Goal: Information Seeking & Learning: Learn about a topic

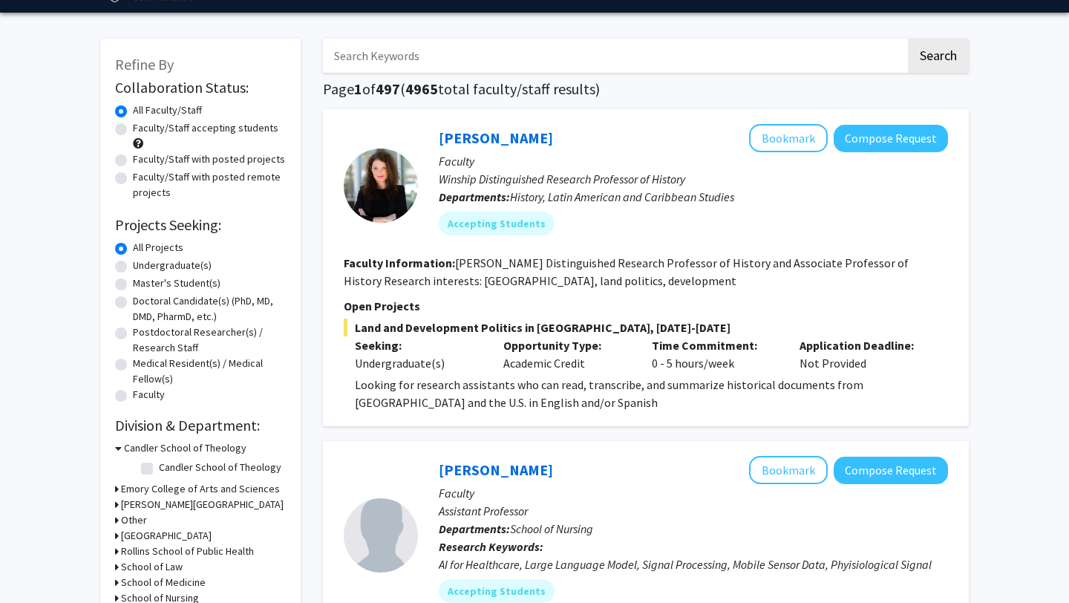
scroll to position [51, 0]
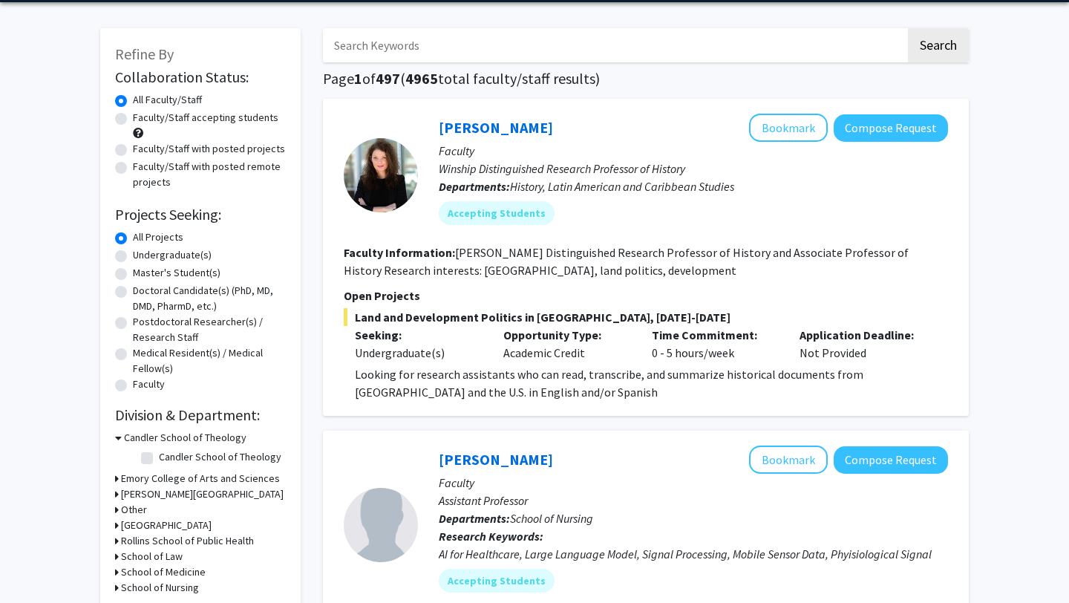
click at [149, 255] on label "Undergraduate(s)" at bounding box center [172, 255] width 79 height 16
click at [143, 255] on input "Undergraduate(s)" at bounding box center [138, 252] width 10 height 10
radio input "true"
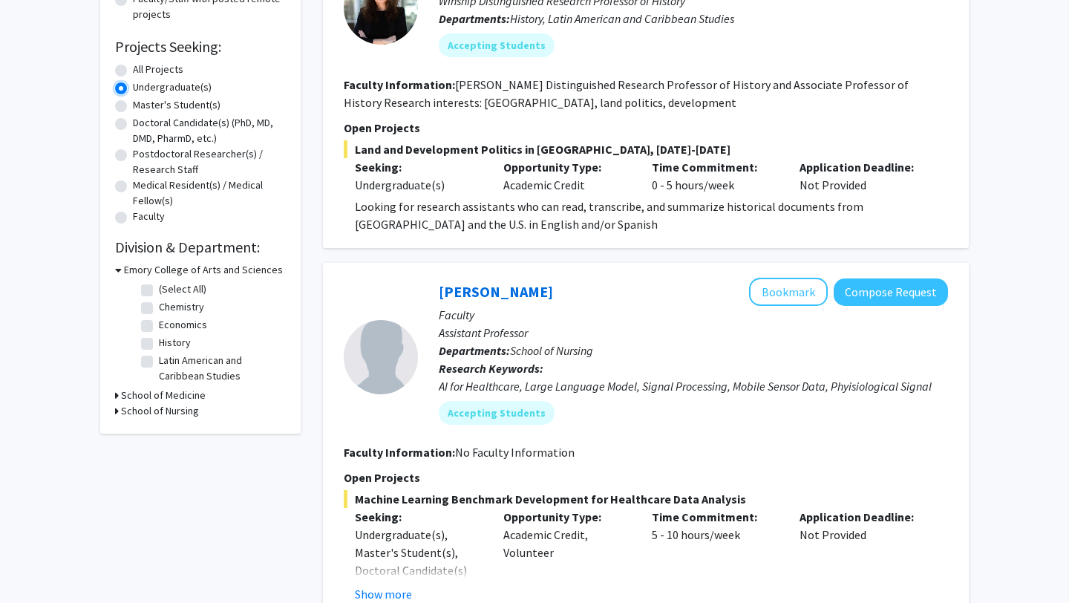
scroll to position [257, 0]
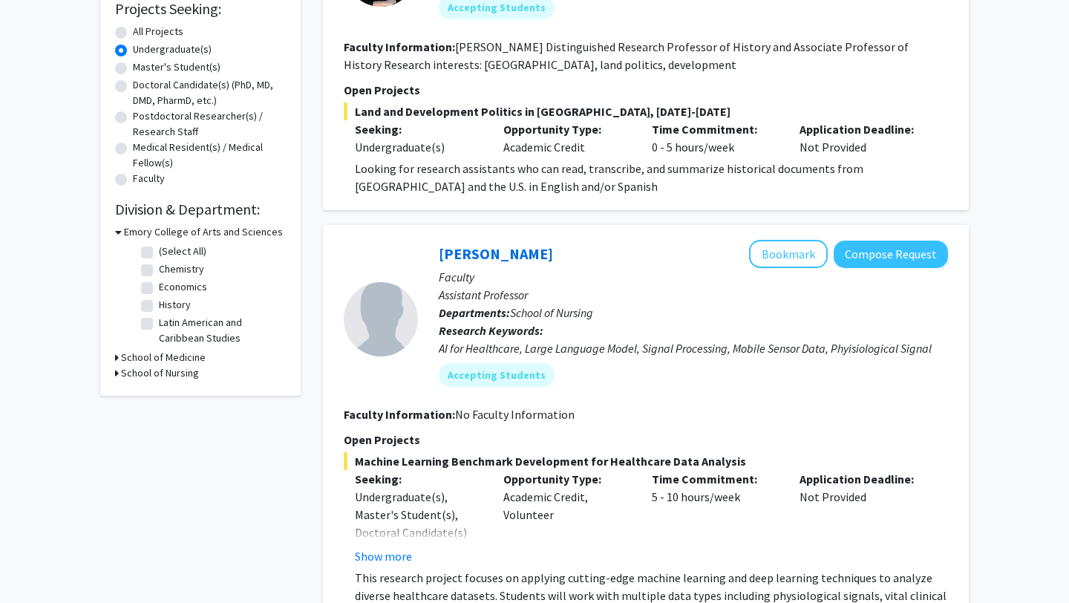
click at [168, 285] on label "Economics" at bounding box center [183, 287] width 48 height 16
click at [168, 285] on input "Economics" at bounding box center [164, 284] width 10 height 10
checkbox input "true"
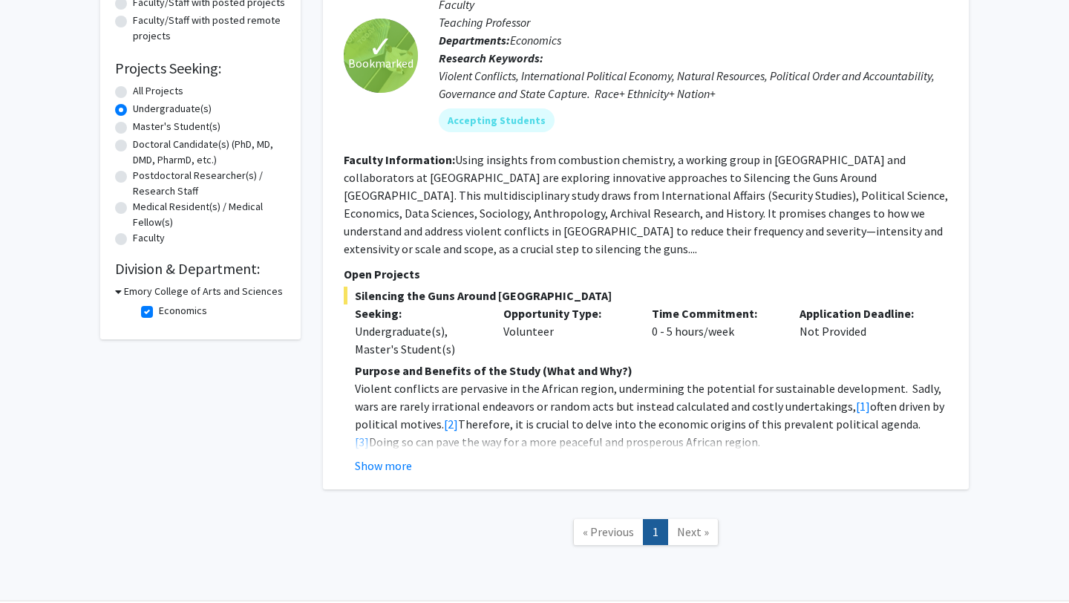
scroll to position [62, 0]
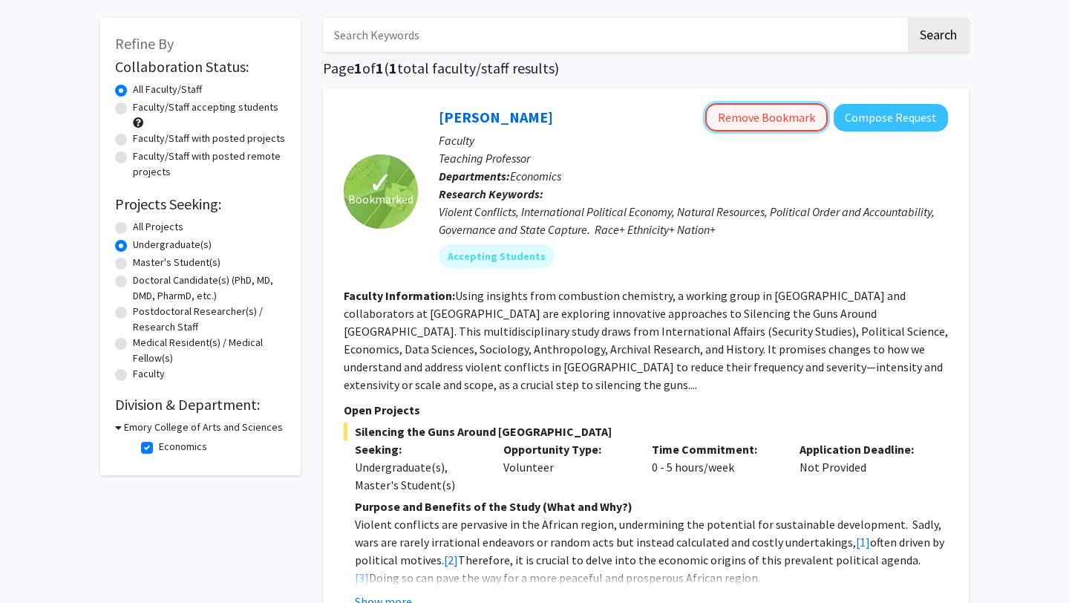
click at [812, 126] on button "Remove Bookmark" at bounding box center [766, 117] width 123 height 28
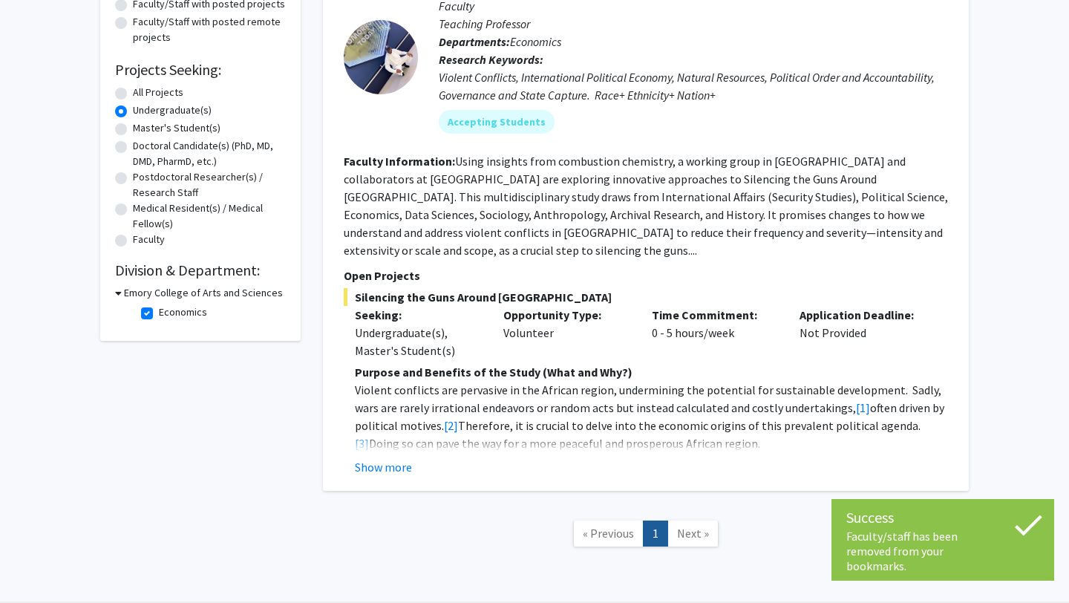
scroll to position [226, 0]
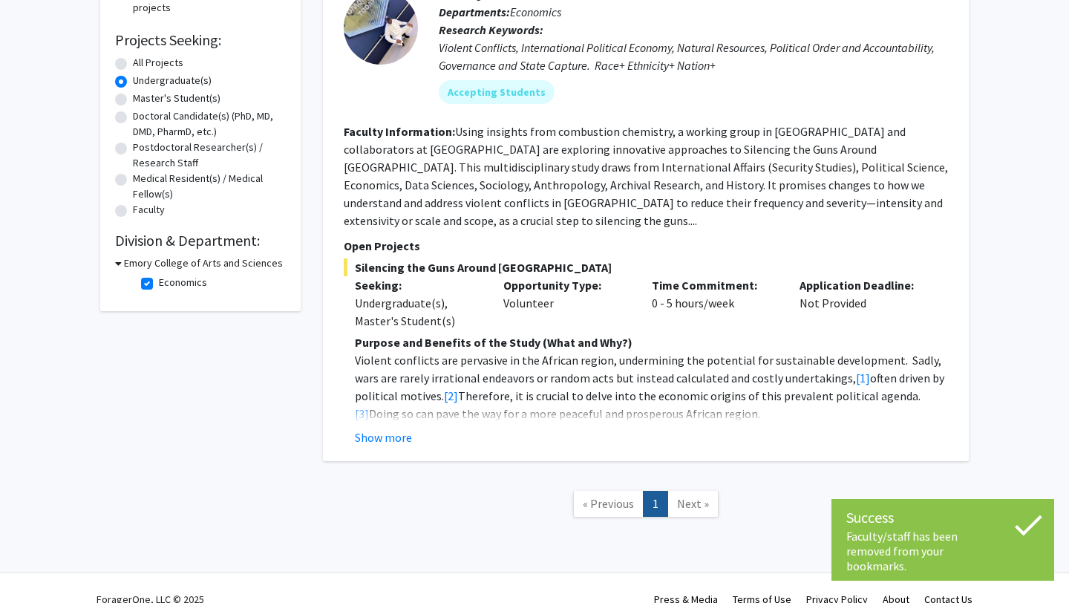
click at [688, 496] on span "Next »" at bounding box center [693, 503] width 32 height 15
click at [384, 428] on button "Show more" at bounding box center [383, 437] width 57 height 18
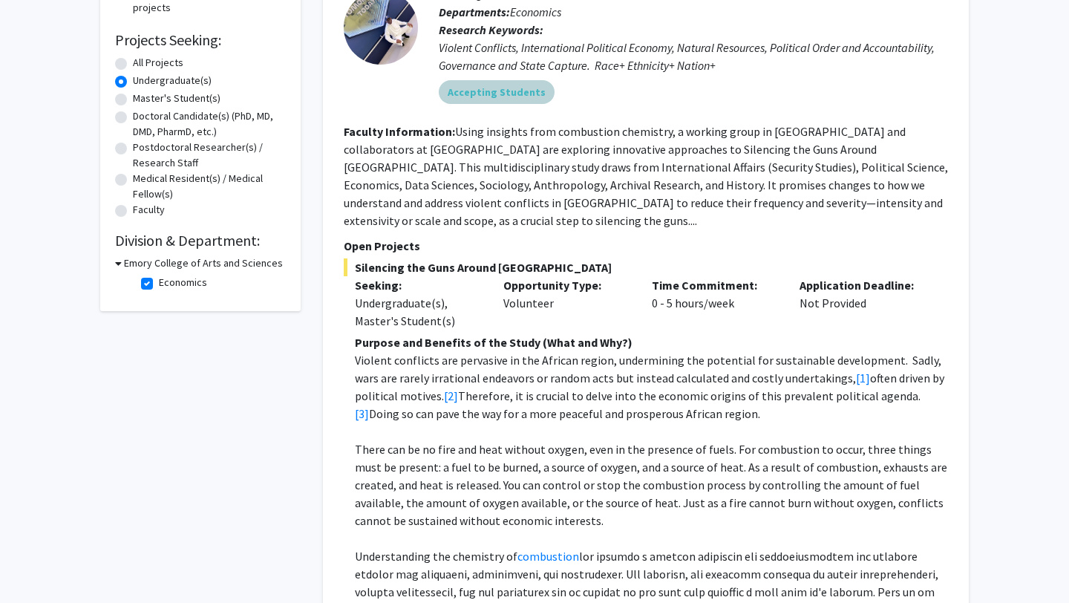
click at [580, 94] on div "Accepting Students" at bounding box center [693, 92] width 515 height 30
